Goal: Use online tool/utility: Use online tool/utility

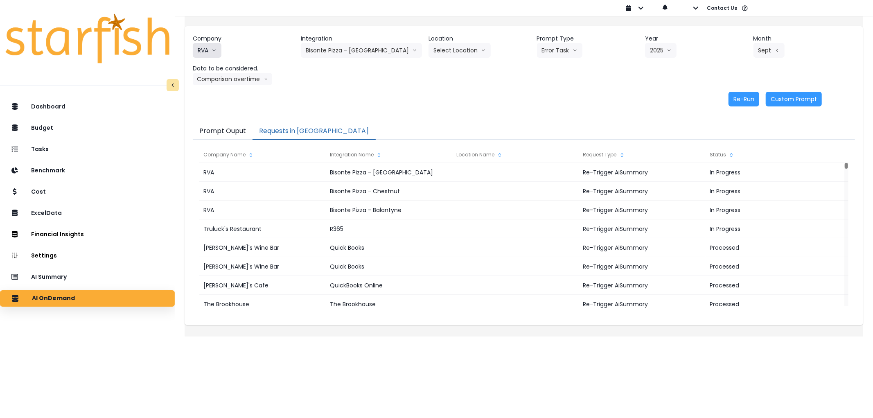
click at [203, 47] on button "RVA" at bounding box center [207, 50] width 29 height 15
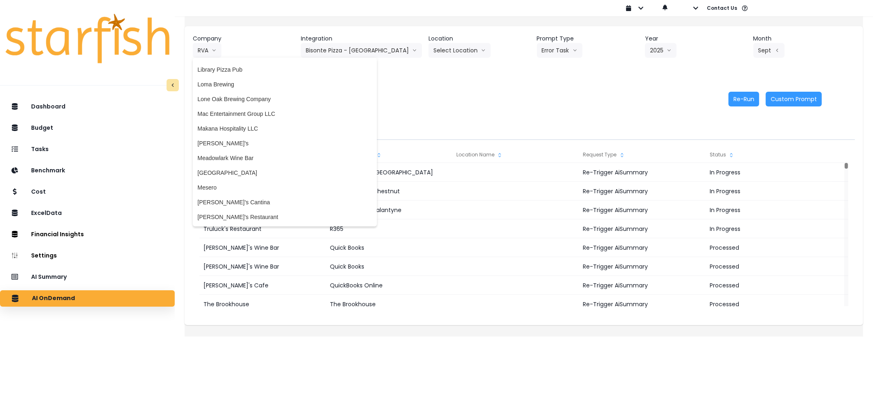
scroll to position [1219, 0]
click at [262, 160] on span "Meadowlark Wine Bar" at bounding box center [285, 159] width 174 height 8
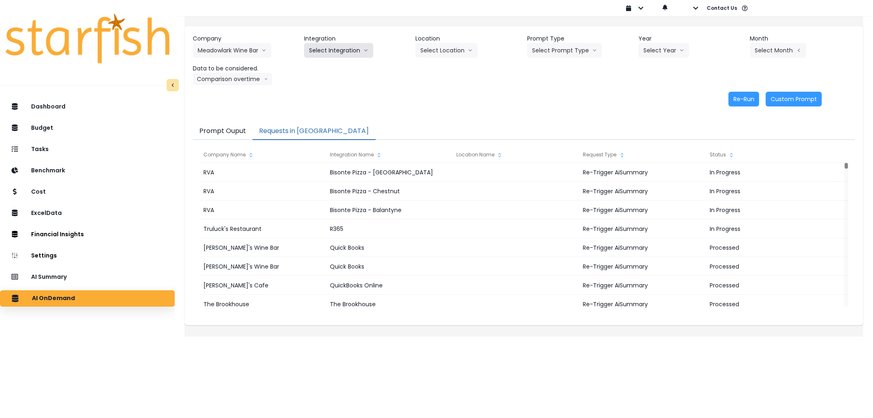
click at [335, 51] on button "Select Integration" at bounding box center [338, 50] width 69 height 15
click at [334, 67] on span "Quickbooks" at bounding box center [324, 67] width 30 height 8
click at [577, 54] on button "Select Prompt Type" at bounding box center [564, 50] width 75 height 15
drag, startPoint x: 544, startPoint y: 96, endPoint x: 584, endPoint y: 84, distance: 41.8
click at [546, 96] on span "Error Task" at bounding box center [555, 97] width 46 height 8
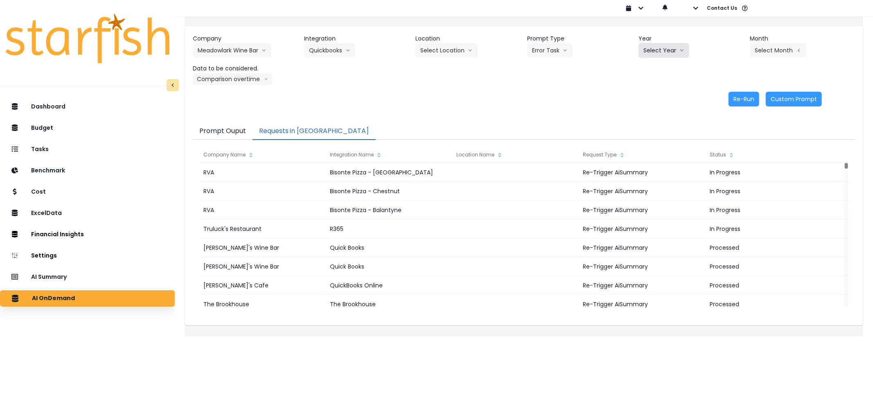
click at [654, 50] on button "Select Year" at bounding box center [663, 50] width 51 height 15
drag, startPoint x: 648, startPoint y: 98, endPoint x: 784, endPoint y: 46, distance: 145.4
click at [651, 98] on span "2025" at bounding box center [649, 97] width 13 height 8
click at [783, 45] on button "Select Month" at bounding box center [778, 50] width 56 height 15
click at [729, 156] on span "Aug" at bounding box center [737, 156] width 16 height 8
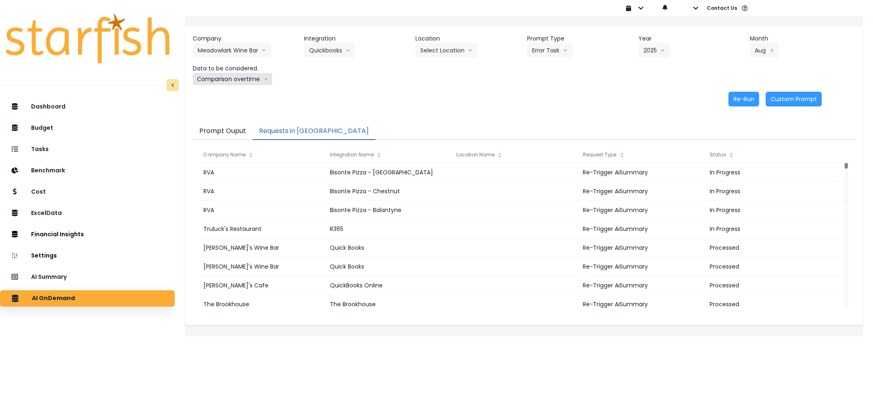
click at [254, 81] on button "Comparison overtime" at bounding box center [232, 79] width 79 height 12
click at [731, 93] on button "Re-Run" at bounding box center [743, 99] width 31 height 15
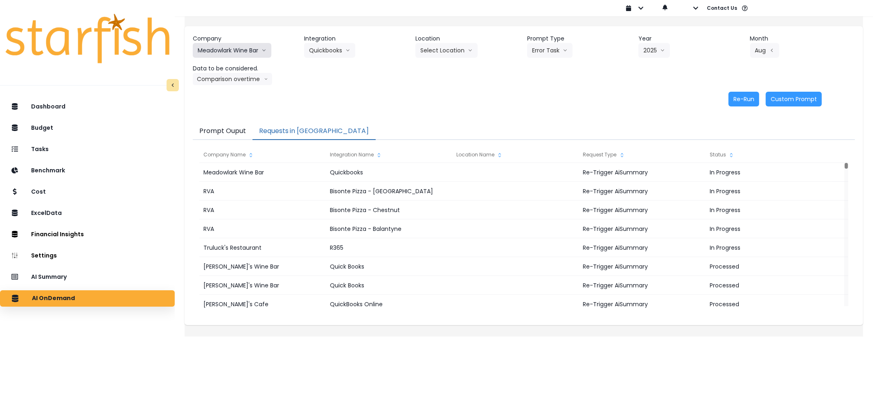
click at [244, 54] on button "Meadowlark Wine Bar" at bounding box center [232, 50] width 79 height 15
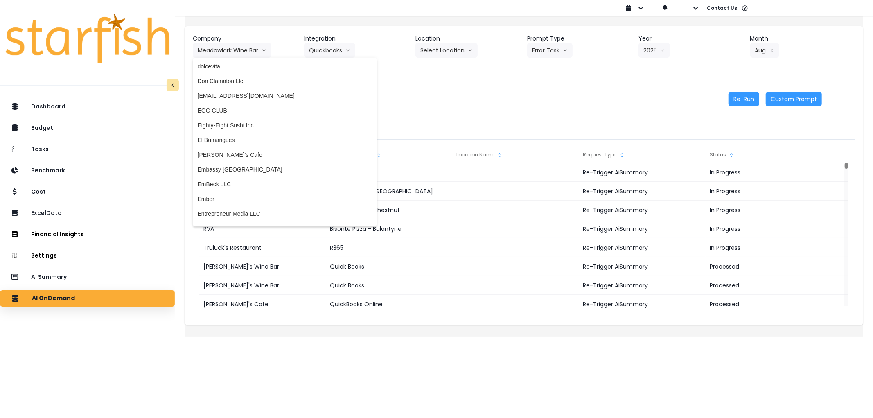
scroll to position [624, 0]
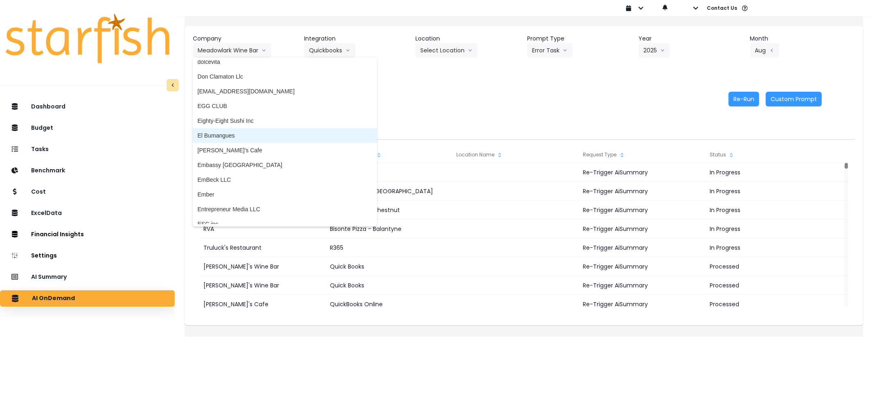
click at [238, 131] on span "El Bumangues" at bounding box center [285, 135] width 174 height 8
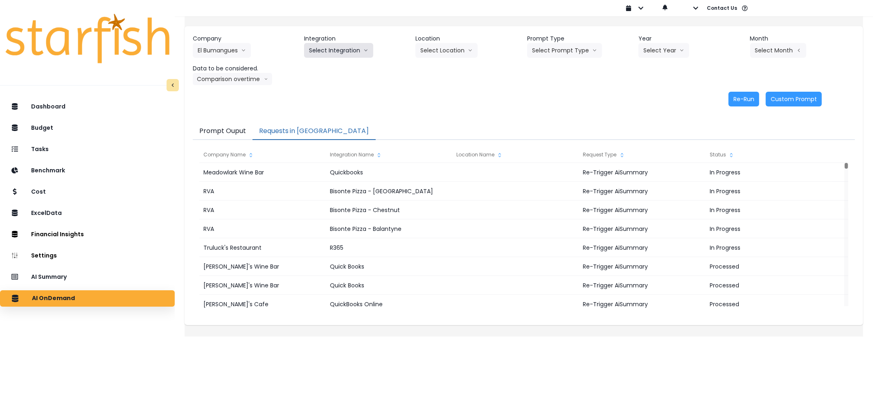
click at [338, 55] on button "Select Integration" at bounding box center [338, 50] width 69 height 15
click at [338, 70] on span "El Bumangues" at bounding box center [327, 67] width 37 height 8
click at [575, 48] on button "Select Prompt Type" at bounding box center [564, 50] width 75 height 15
drag, startPoint x: 557, startPoint y: 92, endPoint x: 597, endPoint y: 71, distance: 45.2
click at [558, 91] on li "Error Task" at bounding box center [555, 97] width 56 height 15
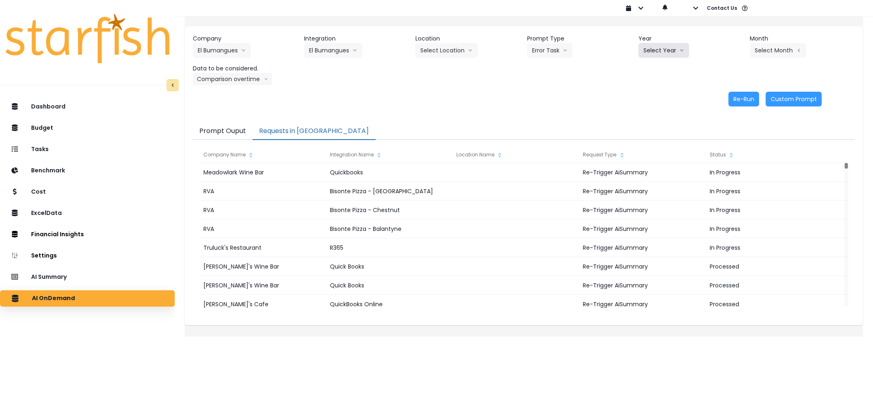
click at [660, 45] on button "Select Year" at bounding box center [663, 50] width 51 height 15
click at [646, 96] on span "2025" at bounding box center [649, 97] width 13 height 8
click at [767, 59] on div "Company El Bumangues 86 Costs Asti Bagel Cafe Balance Grille Bald Ginger Bar Bu…" at bounding box center [524, 59] width 662 height 51
click at [768, 56] on button "Select Month" at bounding box center [778, 50] width 56 height 15
click at [729, 157] on span "Aug" at bounding box center [737, 156] width 16 height 8
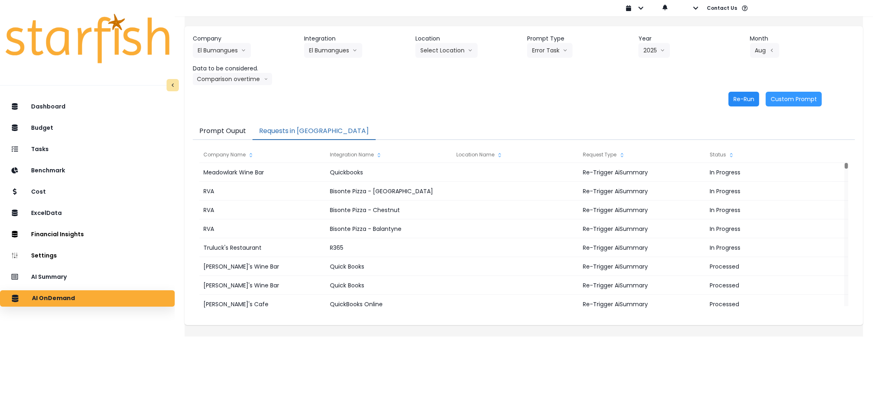
click at [728, 93] on button "Re-Run" at bounding box center [743, 99] width 31 height 15
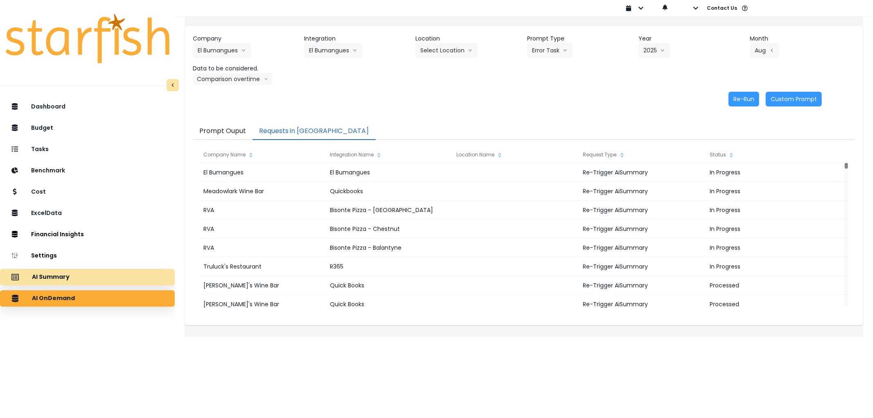
click at [99, 279] on div "AI Summary" at bounding box center [88, 276] width 162 height 17
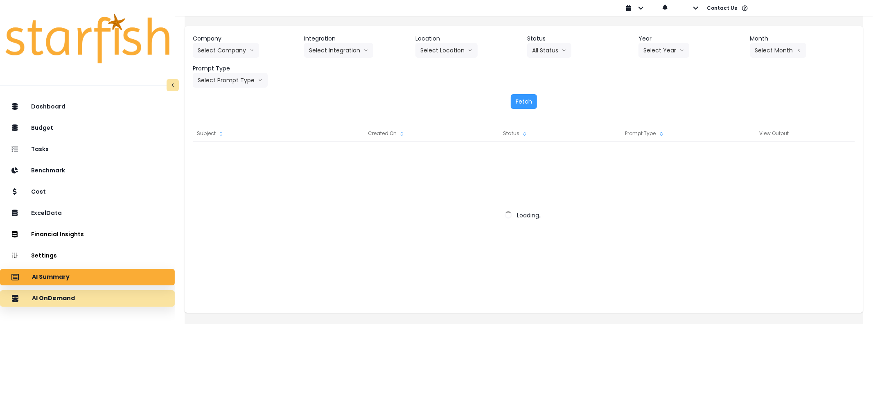
click at [80, 290] on div "AI OnDemand" at bounding box center [88, 298] width 162 height 17
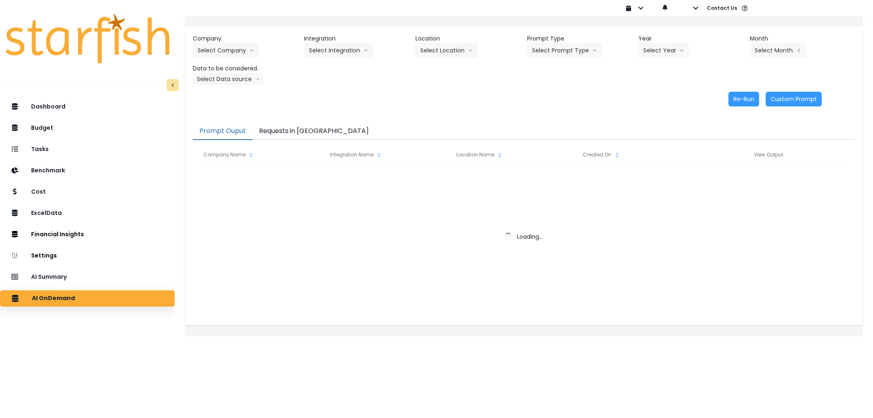
click at [304, 126] on button "Requests in [GEOGRAPHIC_DATA]" at bounding box center [313, 131] width 123 height 17
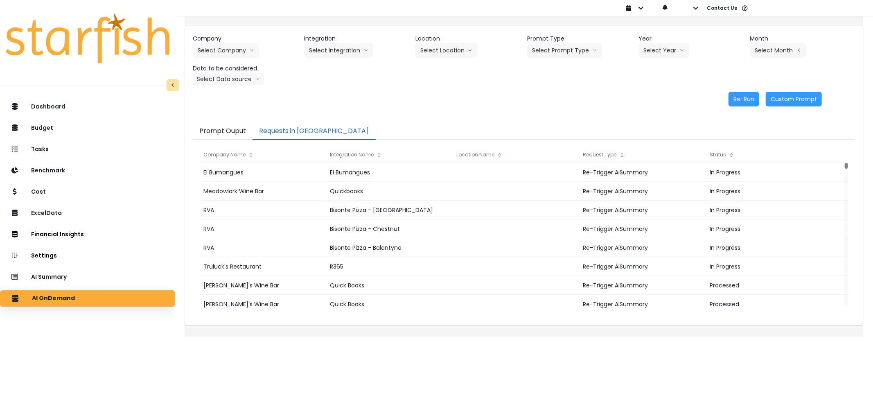
click at [571, 336] on div "Company Select Company 86 Costs Asti Bagel Cafe Balance Grille Bald Ginger Bar …" at bounding box center [523, 173] width 678 height 325
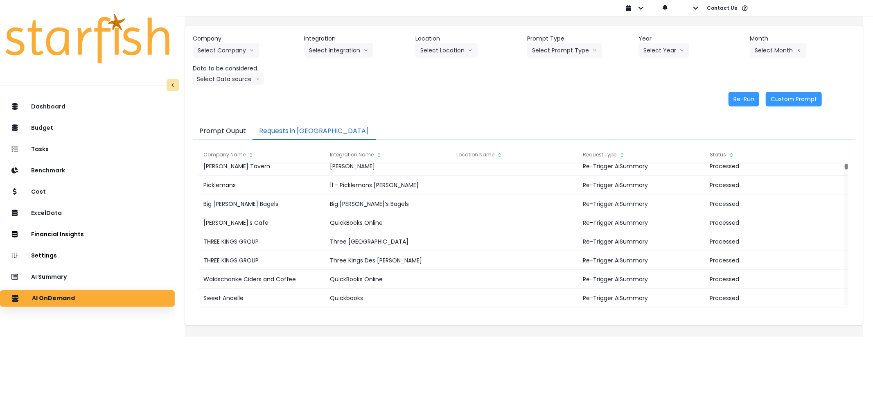
click at [479, 336] on div "Company Select Company 86 Costs Asti Bagel Cafe Balance Grille Bald Ginger Bar …" at bounding box center [523, 173] width 678 height 325
